Goal: Task Accomplishment & Management: Manage account settings

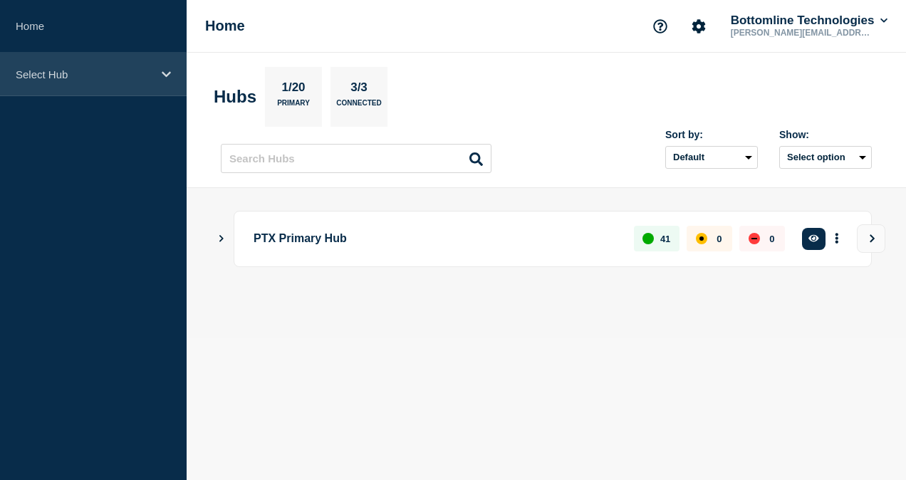
click at [114, 83] on div "Select Hub" at bounding box center [93, 74] width 187 height 43
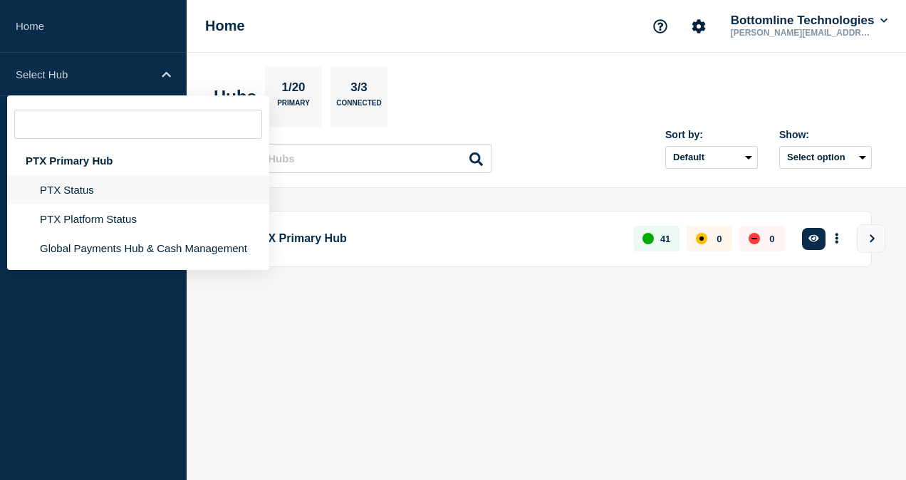
click at [91, 204] on li "PTX Status" at bounding box center [138, 218] width 262 height 29
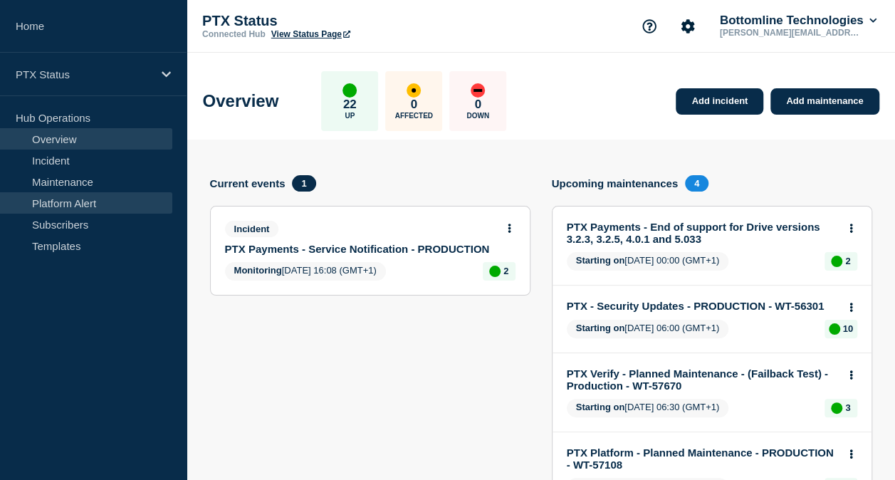
click at [104, 212] on link "Platform Alert" at bounding box center [86, 202] width 172 height 21
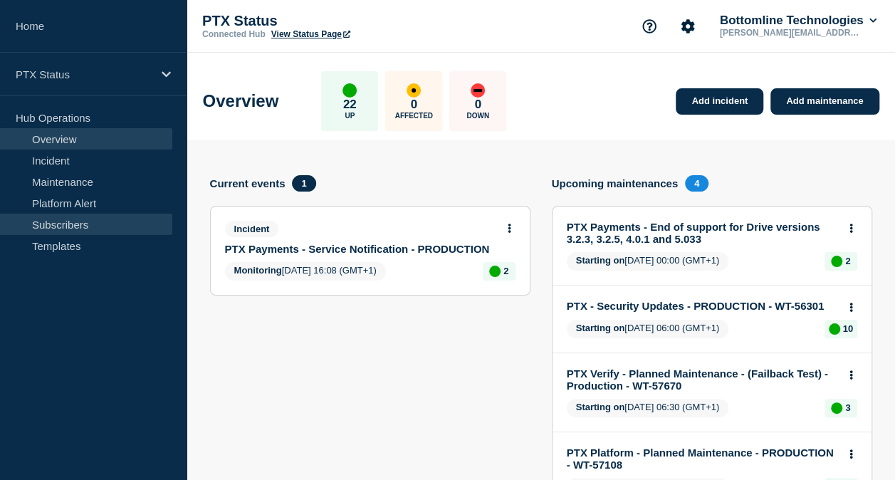
click at [90, 222] on link "Subscribers" at bounding box center [86, 224] width 172 height 21
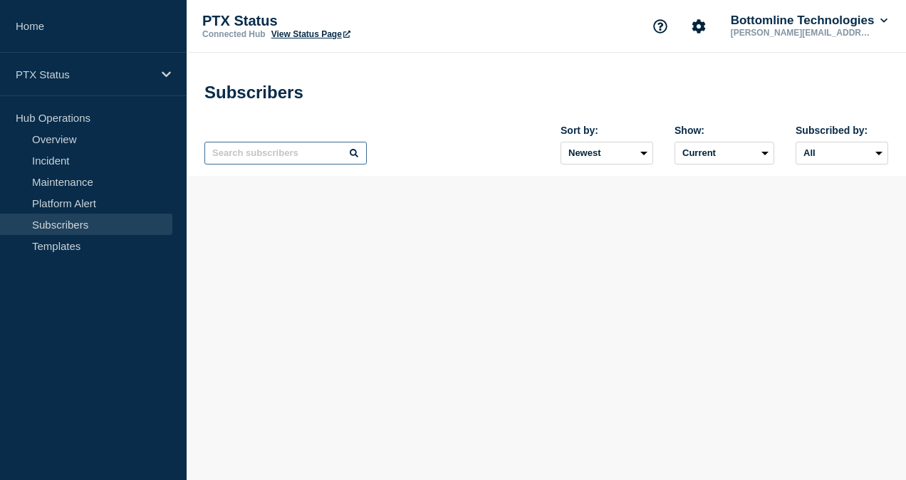
click at [259, 155] on input "text" at bounding box center [285, 153] width 162 height 23
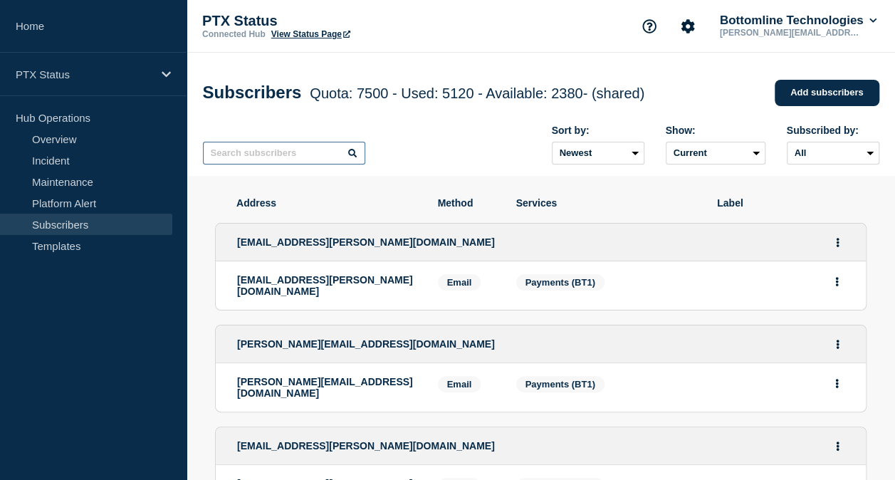
paste input "[PERSON_NAME][EMAIL_ADDRESS][PERSON_NAME][DOMAIN_NAME]"
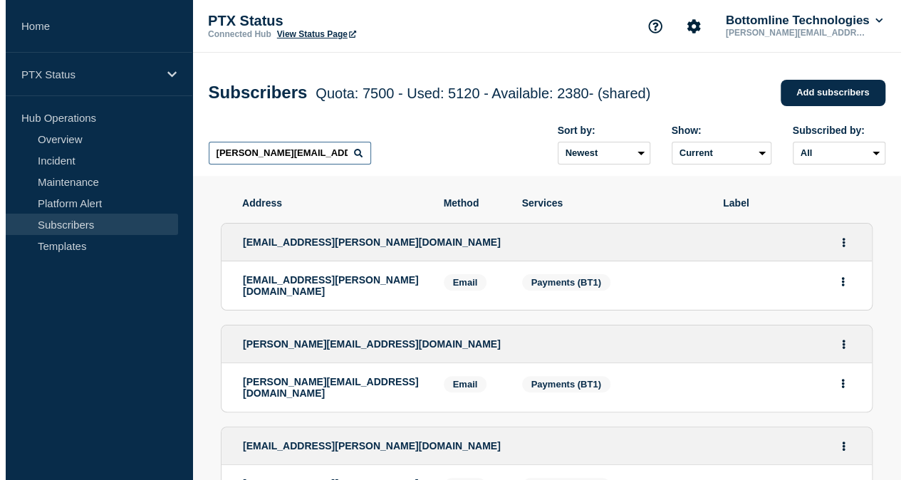
scroll to position [0, 38]
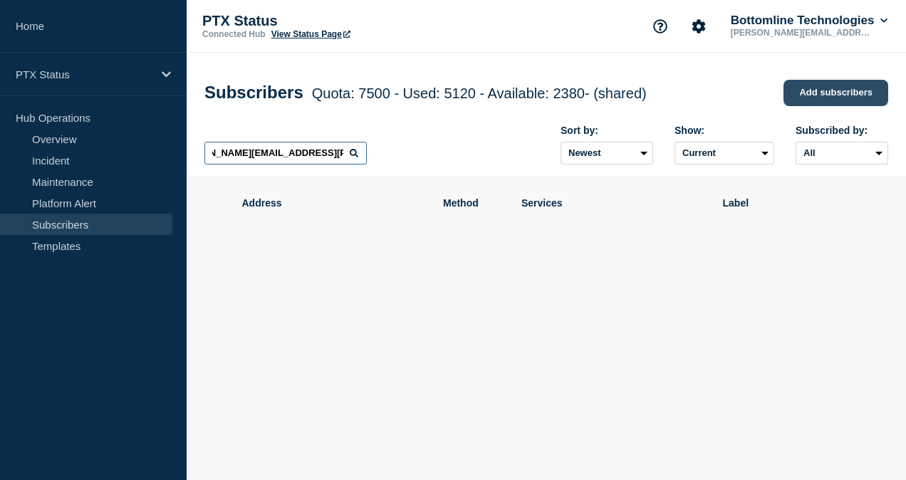
type input "[PERSON_NAME][EMAIL_ADDRESS][PERSON_NAME][DOMAIN_NAME]"
click at [826, 100] on link "Add subscribers" at bounding box center [836, 93] width 105 height 26
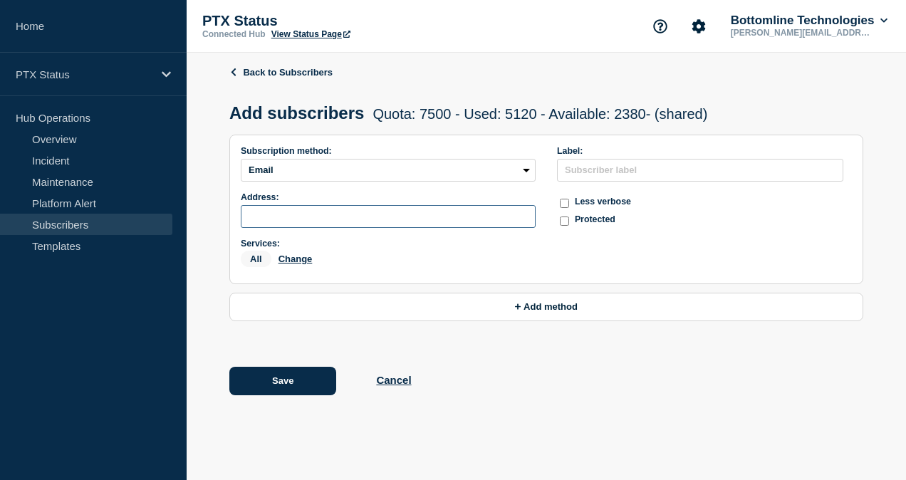
click at [295, 219] on input "subscription-address" at bounding box center [388, 216] width 295 height 23
paste input "[PERSON_NAME][EMAIL_ADDRESS][PERSON_NAME][DOMAIN_NAME]"
type input "[PERSON_NAME][EMAIL_ADDRESS][PERSON_NAME][DOMAIN_NAME]"
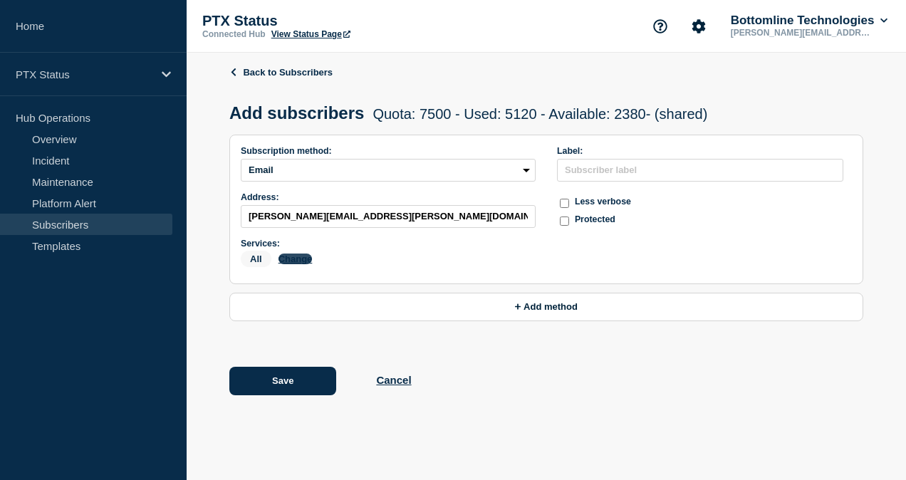
click at [299, 264] on button "Change" at bounding box center [295, 259] width 34 height 11
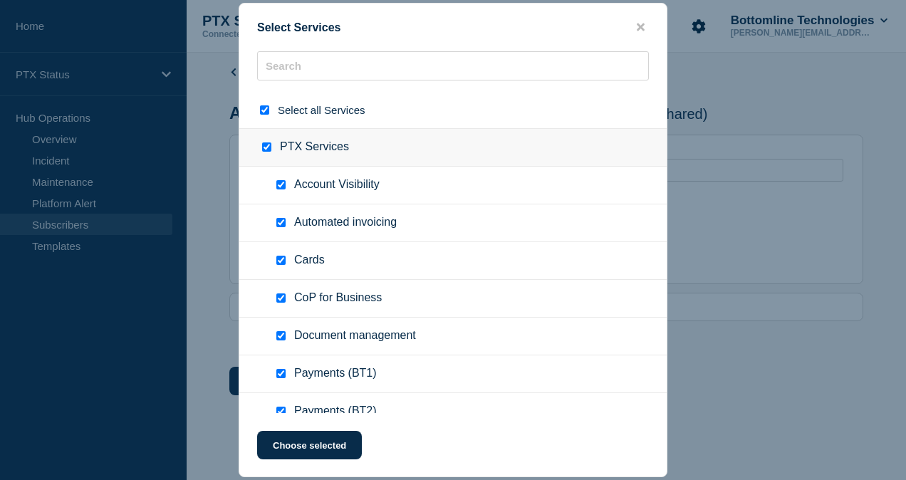
click at [262, 110] on input "select all checkbox" at bounding box center [264, 109] width 9 height 9
checkbox input "false"
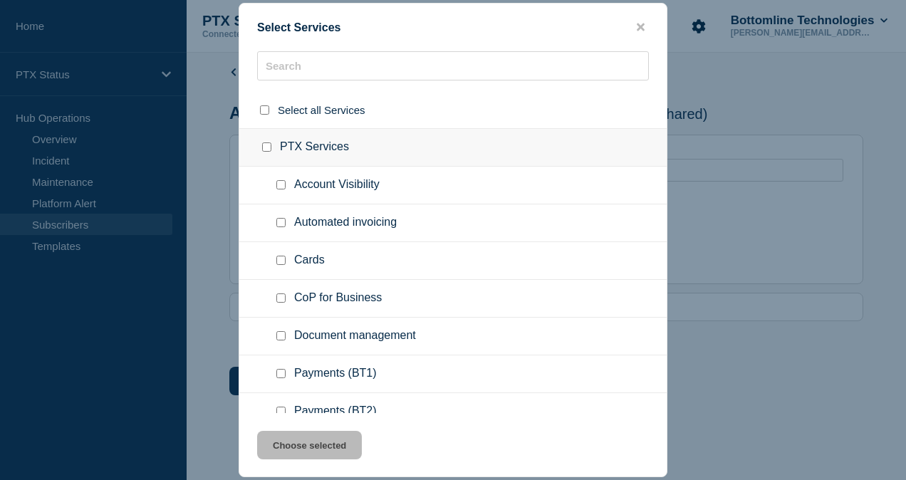
checkbox input "false"
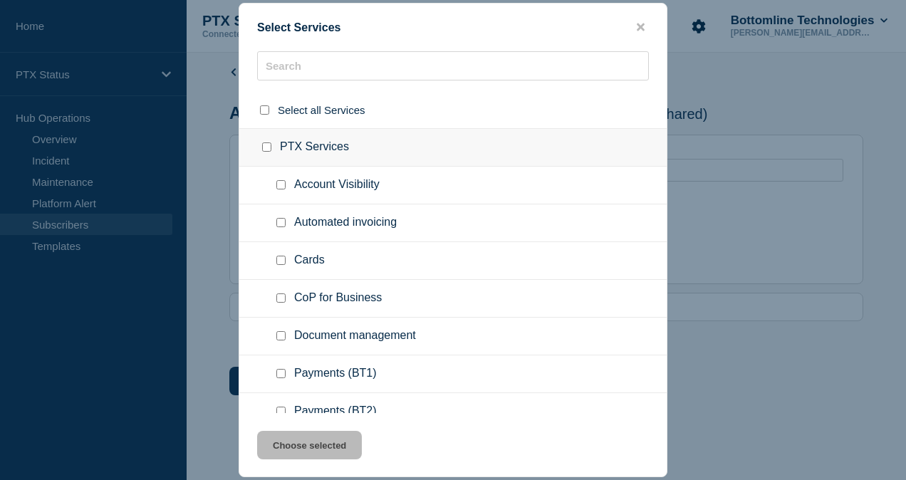
checkbox input "false"
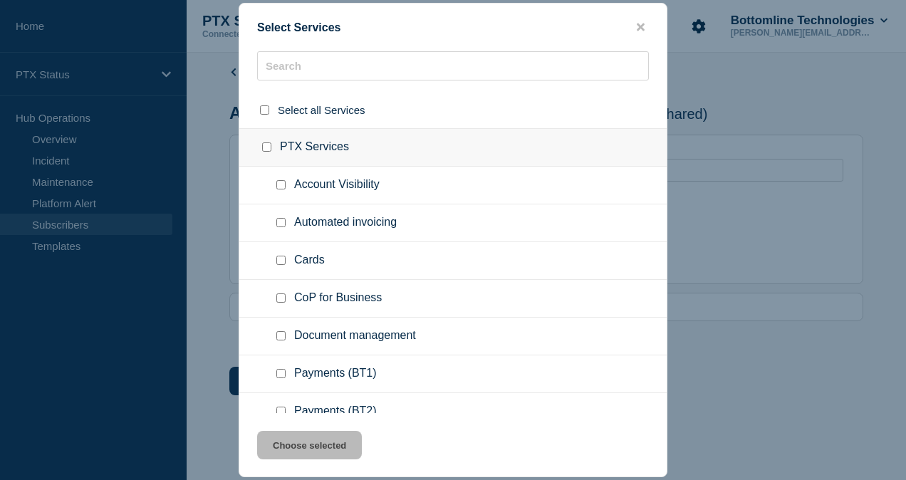
checkbox input "false"
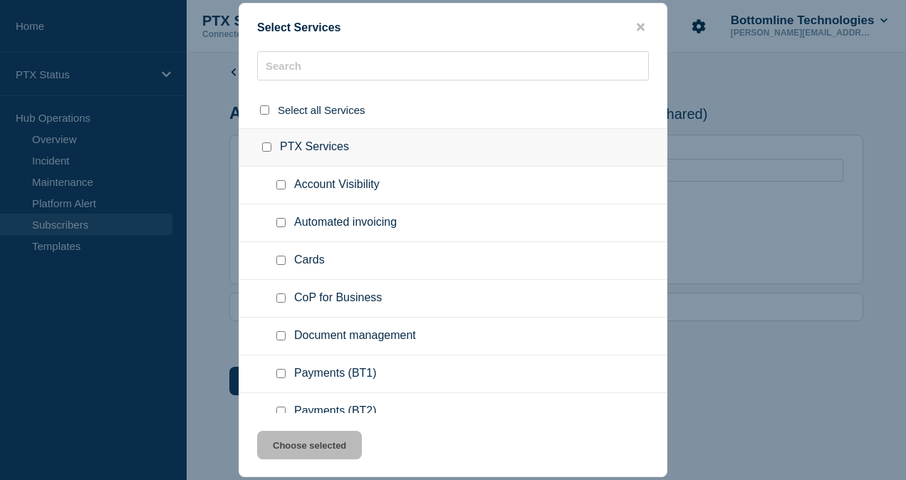
checkbox input "false"
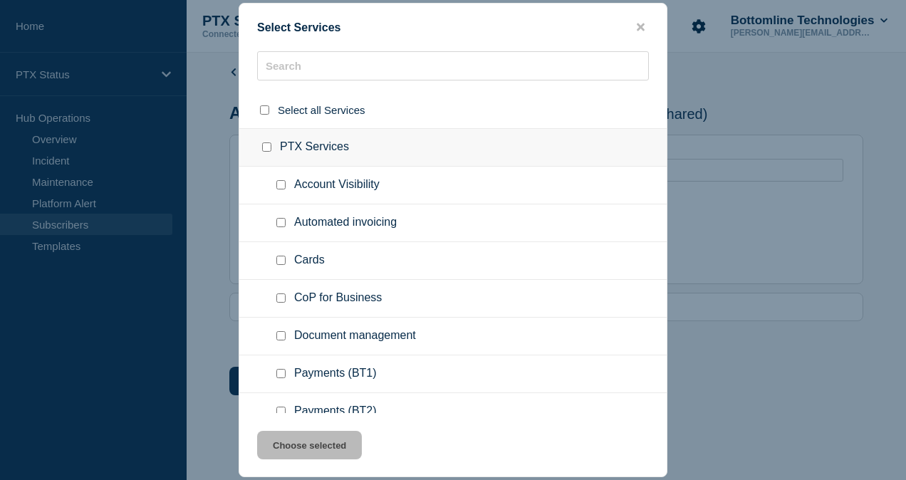
checkbox input "false"
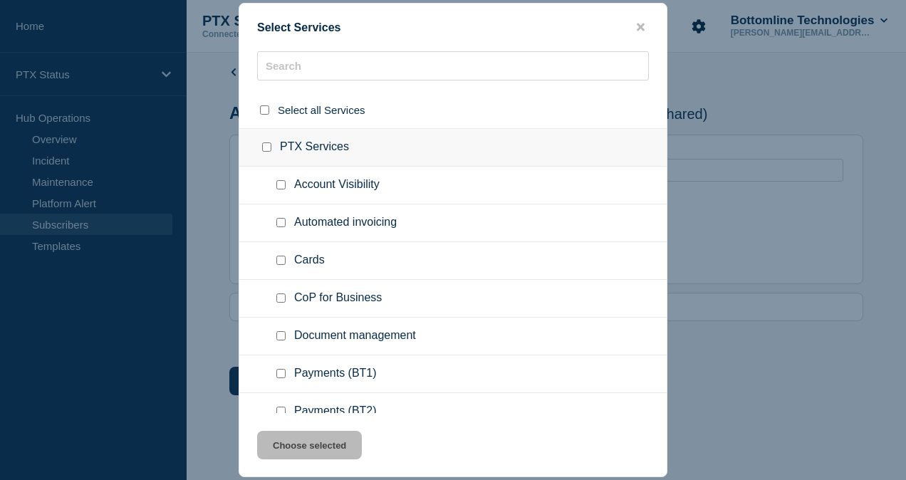
click at [281, 370] on input "Payments (BT1) checkbox" at bounding box center [280, 373] width 9 height 9
checkbox input "true"
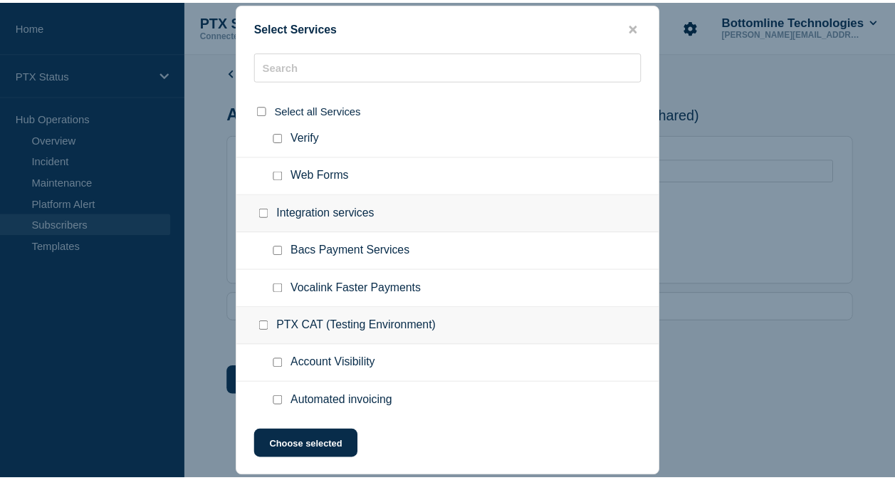
scroll to position [351, 0]
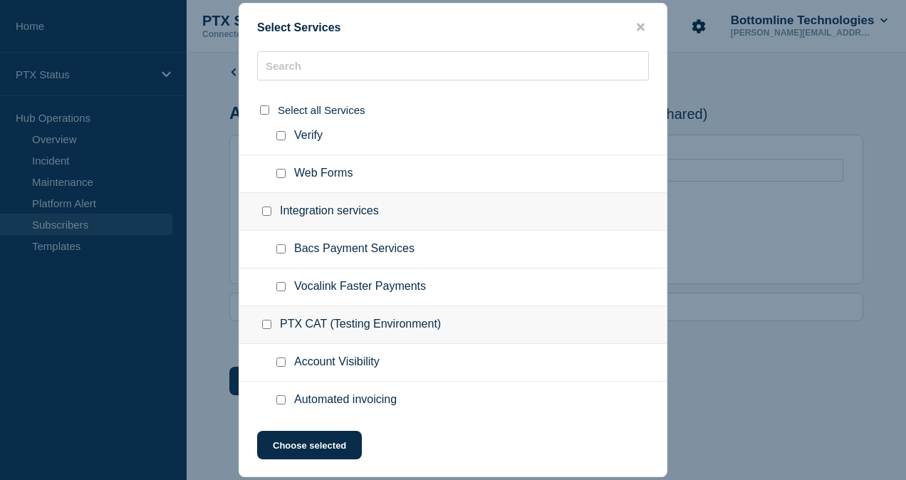
click at [283, 255] on ul "Bacs Payment Services" at bounding box center [452, 250] width 427 height 38
click at [283, 252] on div at bounding box center [284, 249] width 21 height 14
click at [282, 244] on input "Bacs Payment Services checkbox" at bounding box center [280, 248] width 9 height 9
checkbox input "true"
click at [283, 288] on input "Vocalink Faster Payments checkbox" at bounding box center [280, 286] width 9 height 9
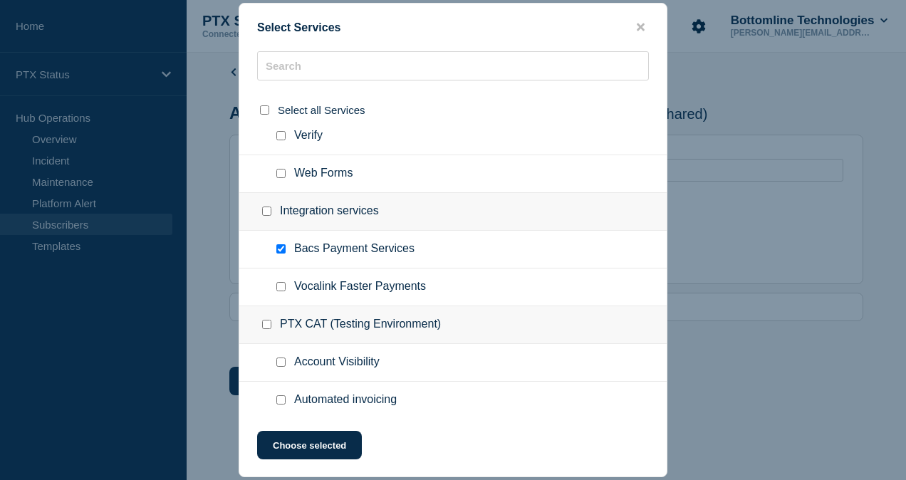
checkbox input "true"
click at [318, 446] on button "Choose selected" at bounding box center [309, 445] width 105 height 28
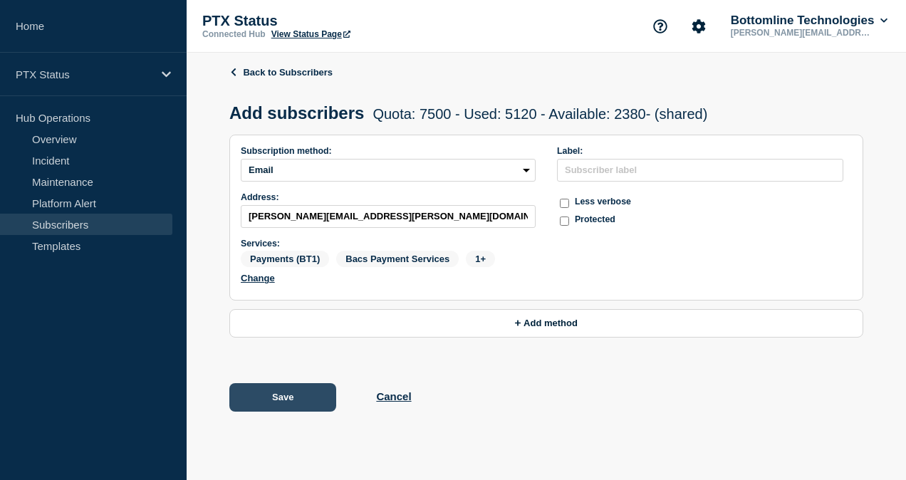
click at [301, 405] on button "Save" at bounding box center [282, 397] width 107 height 28
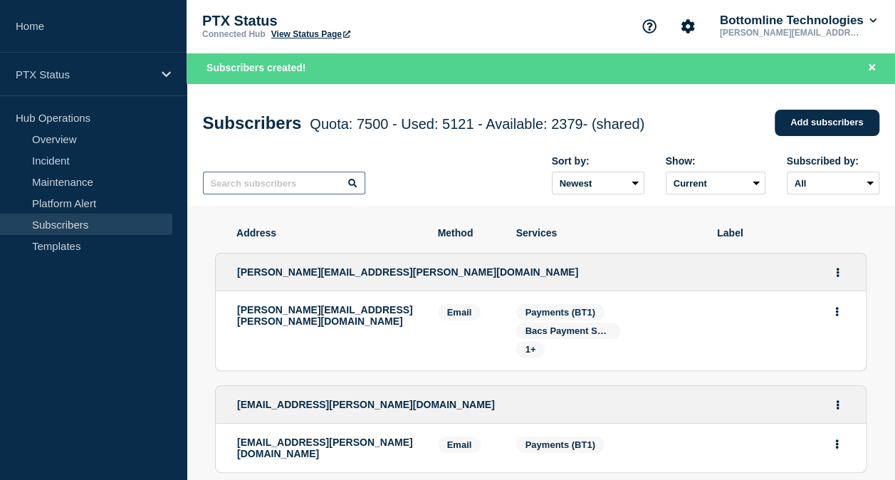
click at [263, 194] on input "text" at bounding box center [284, 183] width 162 height 23
paste input "[PERSON_NAME][EMAIL_ADDRESS][PERSON_NAME][DOMAIN_NAME]"
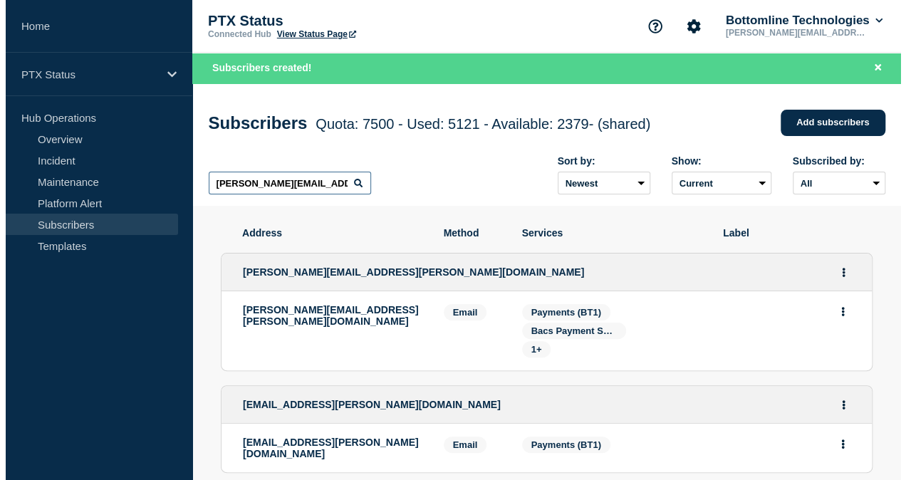
scroll to position [0, 19]
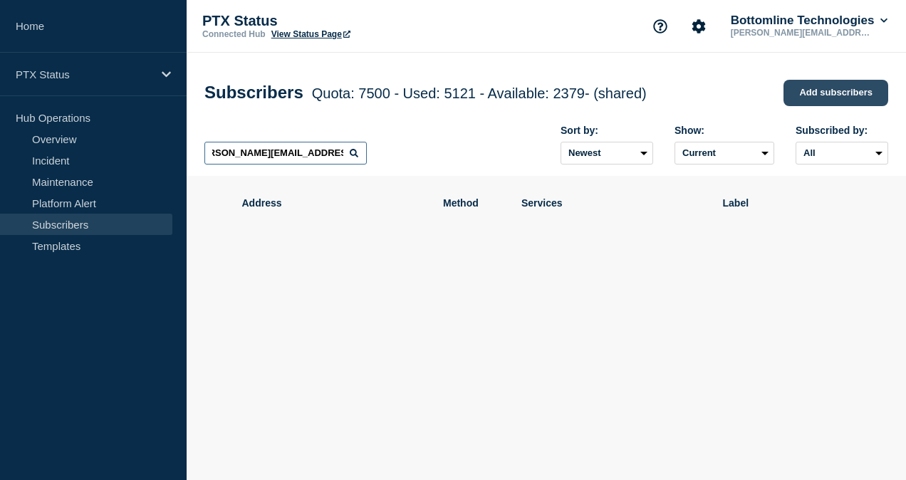
type input "[PERSON_NAME][EMAIL_ADDRESS][PERSON_NAME][DOMAIN_NAME]"
click at [816, 104] on link "Add subscribers" at bounding box center [836, 93] width 105 height 26
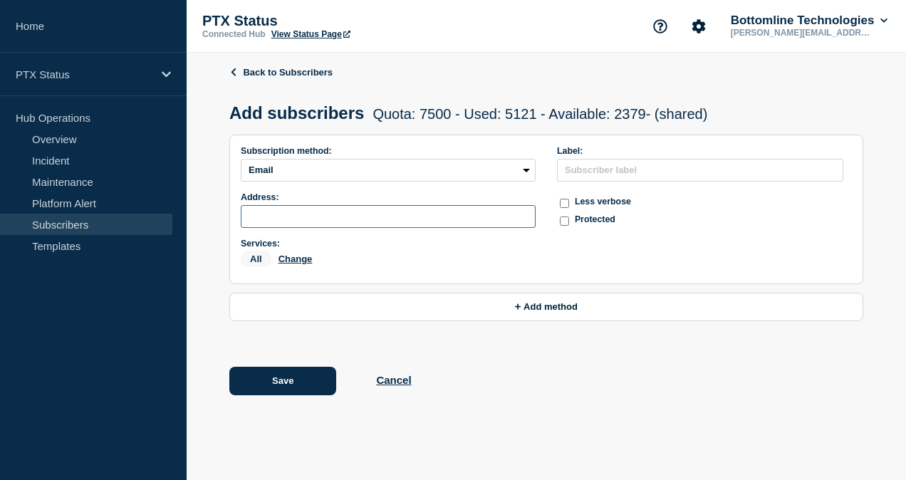
click at [286, 214] on input "subscription-address" at bounding box center [388, 216] width 295 height 23
paste input "[PERSON_NAME][EMAIL_ADDRESS][PERSON_NAME][DOMAIN_NAME]"
type input "[PERSON_NAME][EMAIL_ADDRESS][PERSON_NAME][DOMAIN_NAME]"
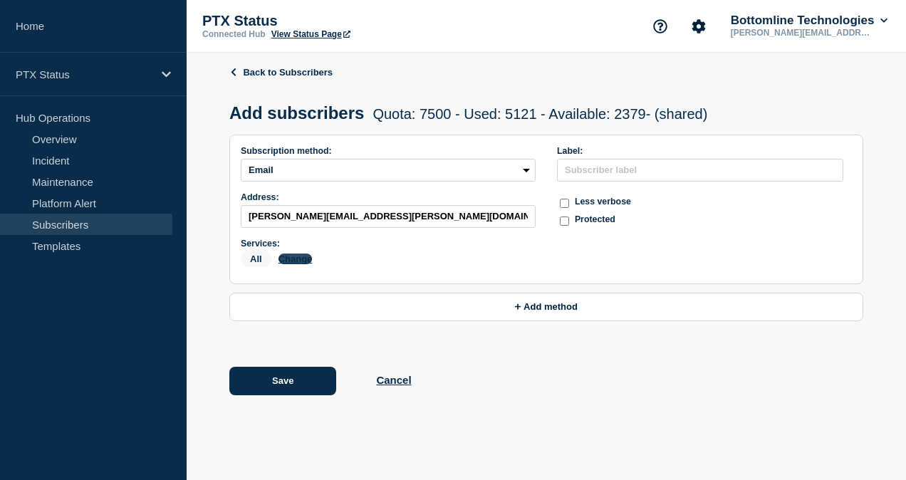
click at [298, 264] on button "Change" at bounding box center [295, 259] width 34 height 11
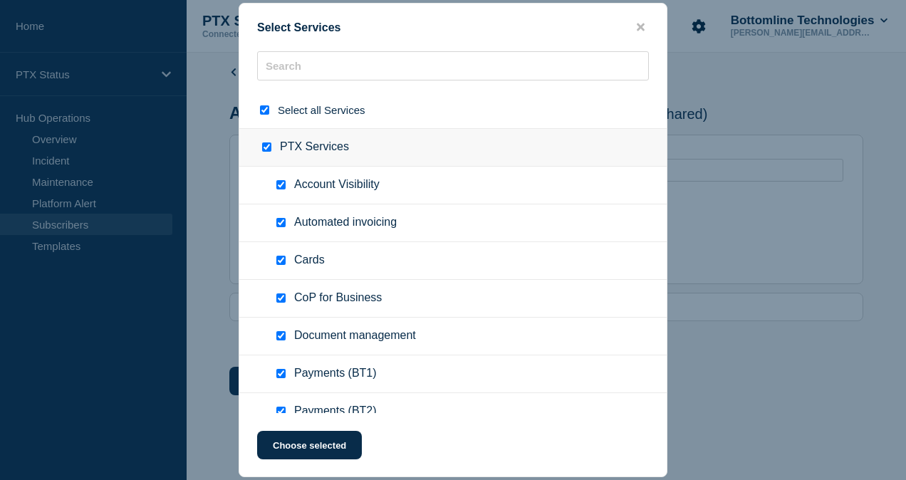
click at [266, 108] on input "select all checkbox" at bounding box center [264, 109] width 9 height 9
checkbox input "false"
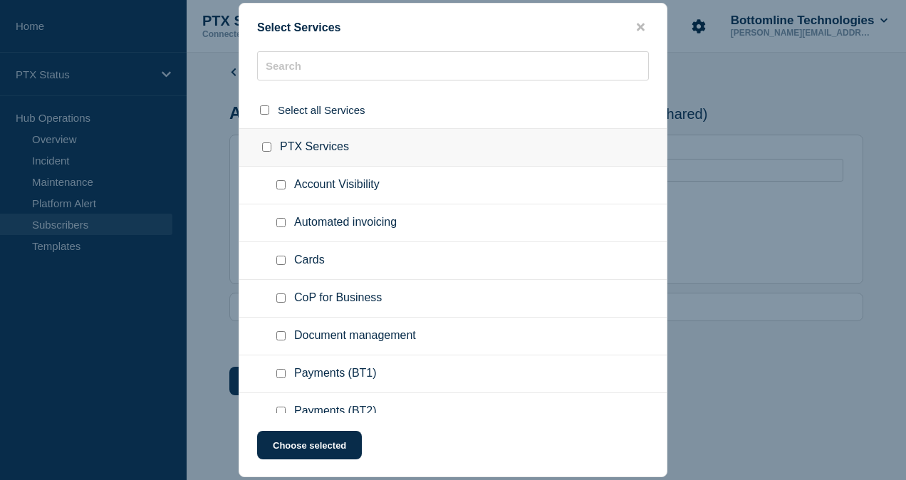
checkbox input "false"
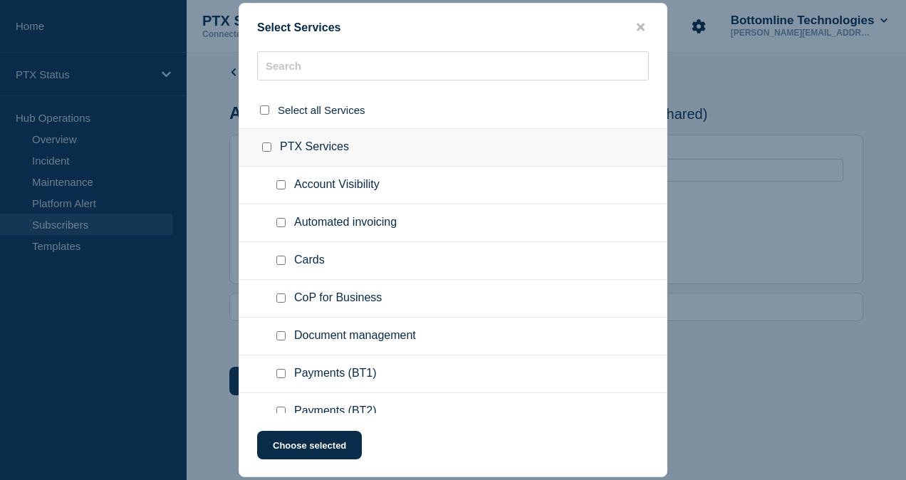
checkbox input "false"
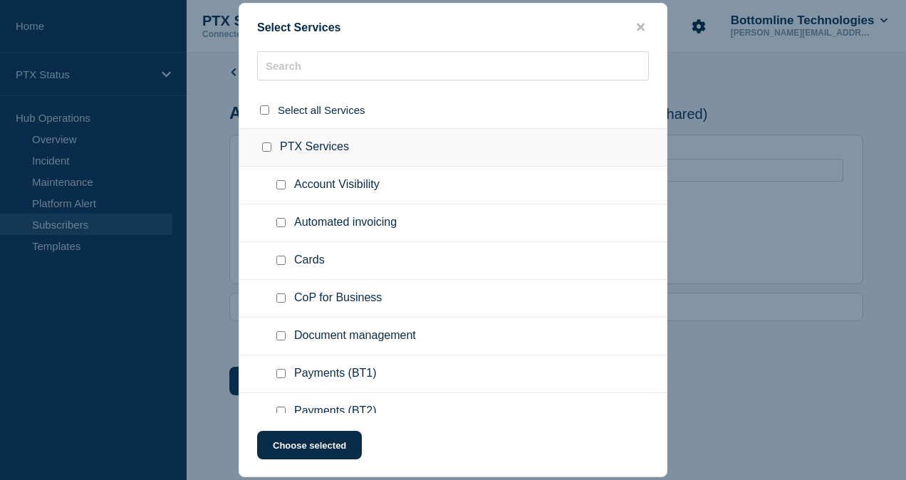
checkbox input "false"
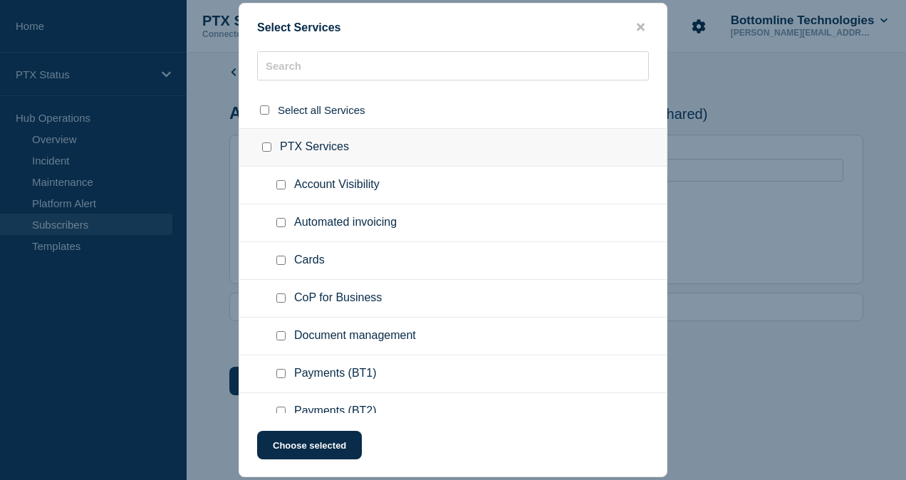
checkbox input "false"
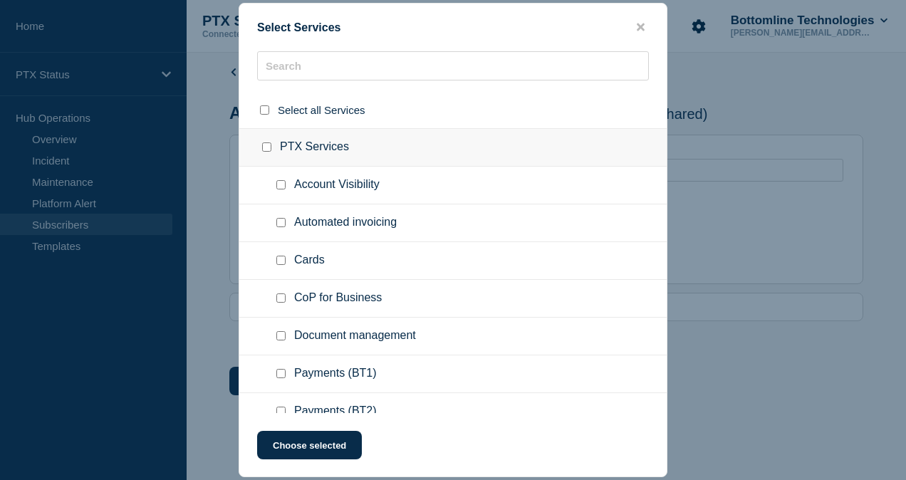
checkbox input "false"
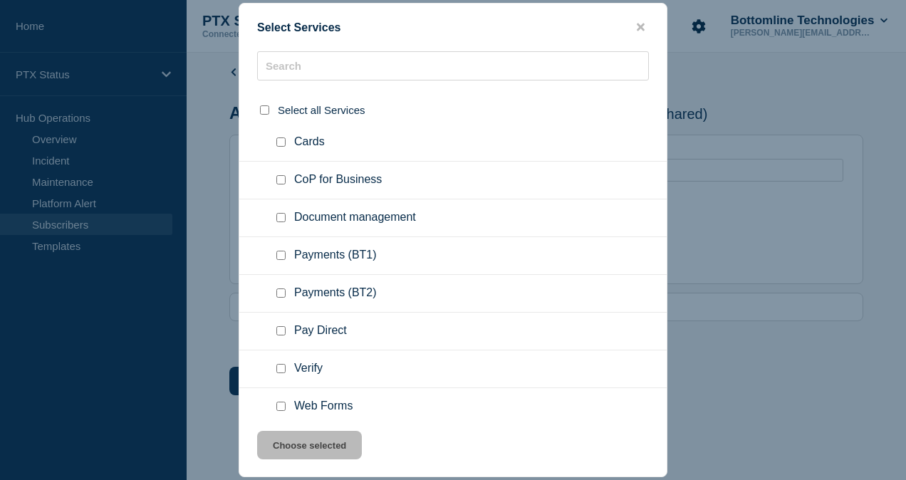
click at [283, 254] on input "Payments (BT1) checkbox" at bounding box center [280, 255] width 9 height 9
checkbox input "true"
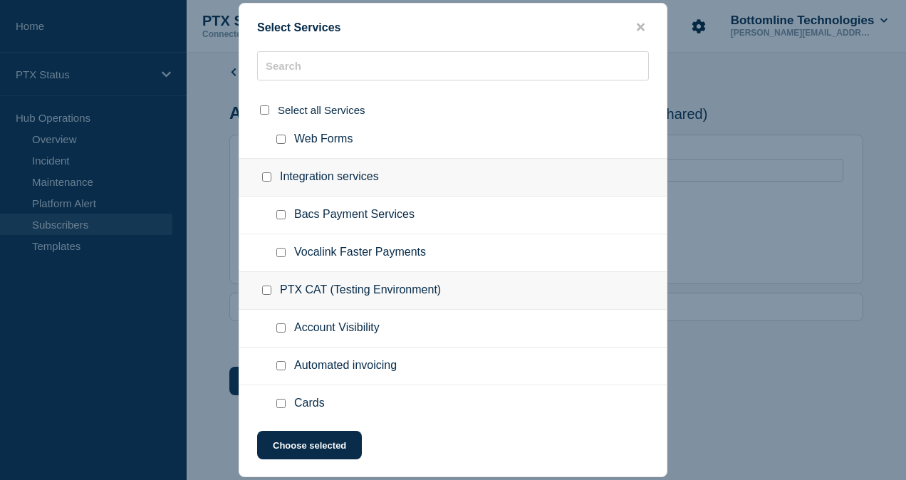
scroll to position [407, 0]
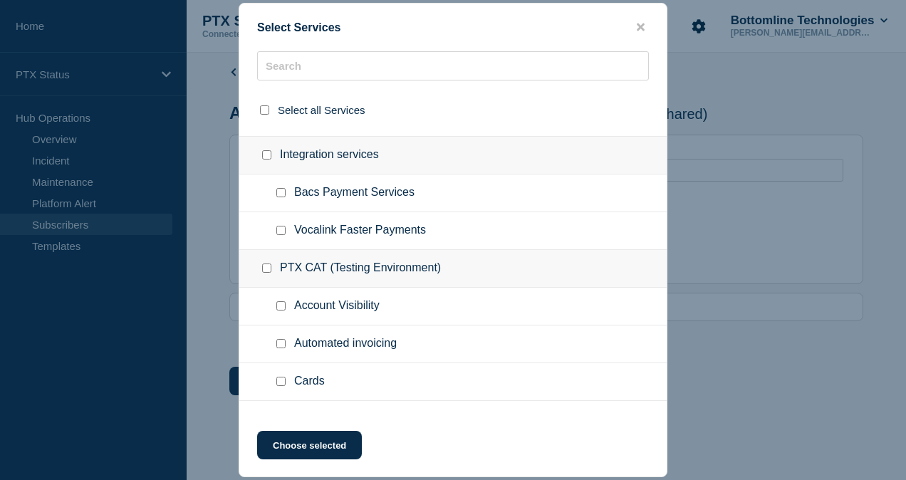
click at [282, 189] on input "Bacs Payment Services checkbox" at bounding box center [280, 192] width 9 height 9
checkbox input "true"
click at [285, 228] on input "Vocalink Faster Payments checkbox" at bounding box center [280, 230] width 9 height 9
checkbox input "true"
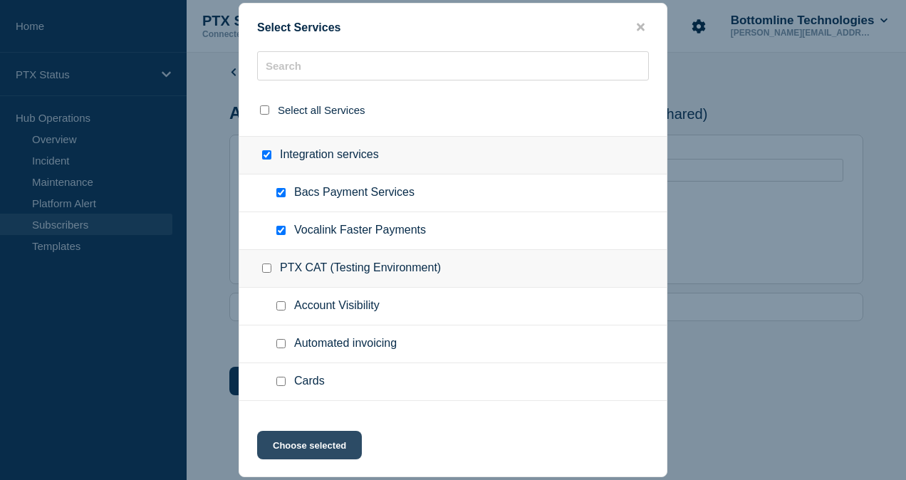
click at [305, 436] on button "Choose selected" at bounding box center [309, 445] width 105 height 28
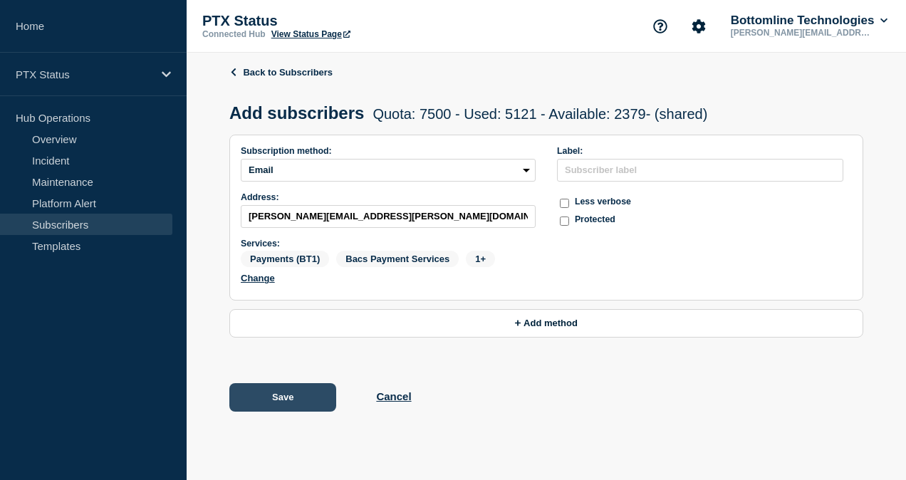
click at [301, 402] on button "Save" at bounding box center [282, 397] width 107 height 28
